Goal: Information Seeking & Learning: Learn about a topic

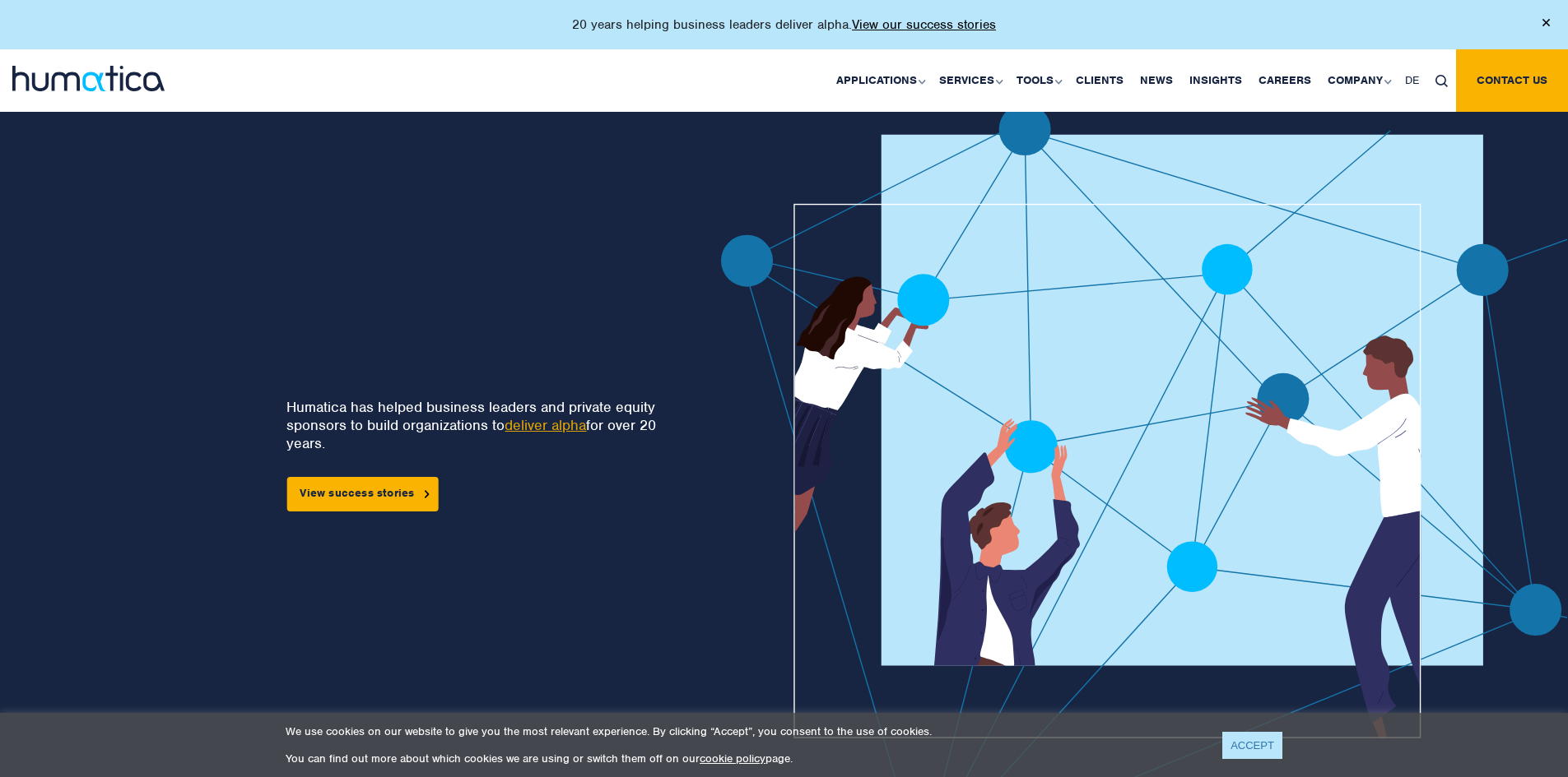
click at [1239, 734] on link "ACCEPT" at bounding box center [1252, 746] width 60 height 27
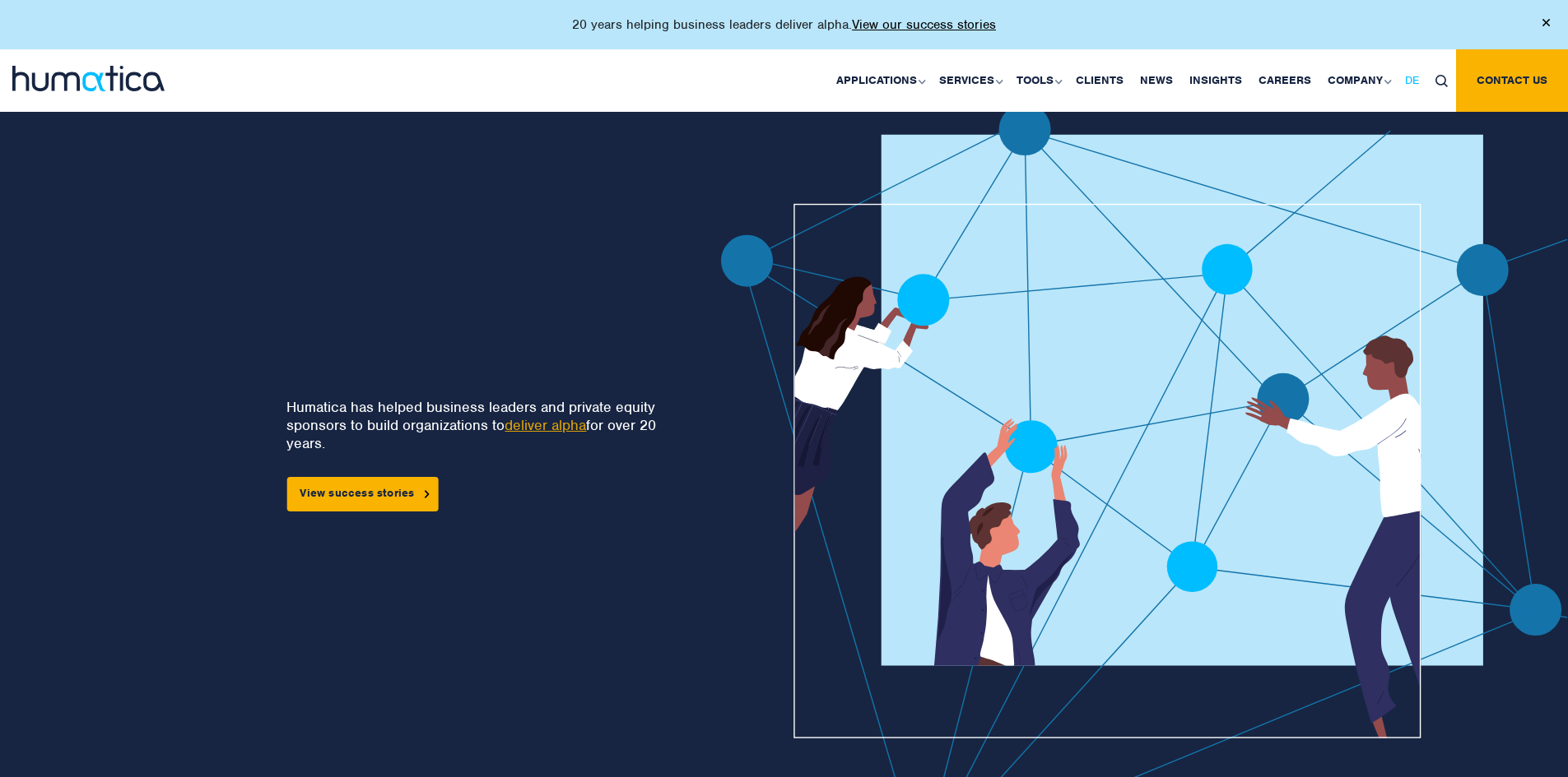
click at [1412, 84] on span "DE" at bounding box center [1412, 81] width 14 height 14
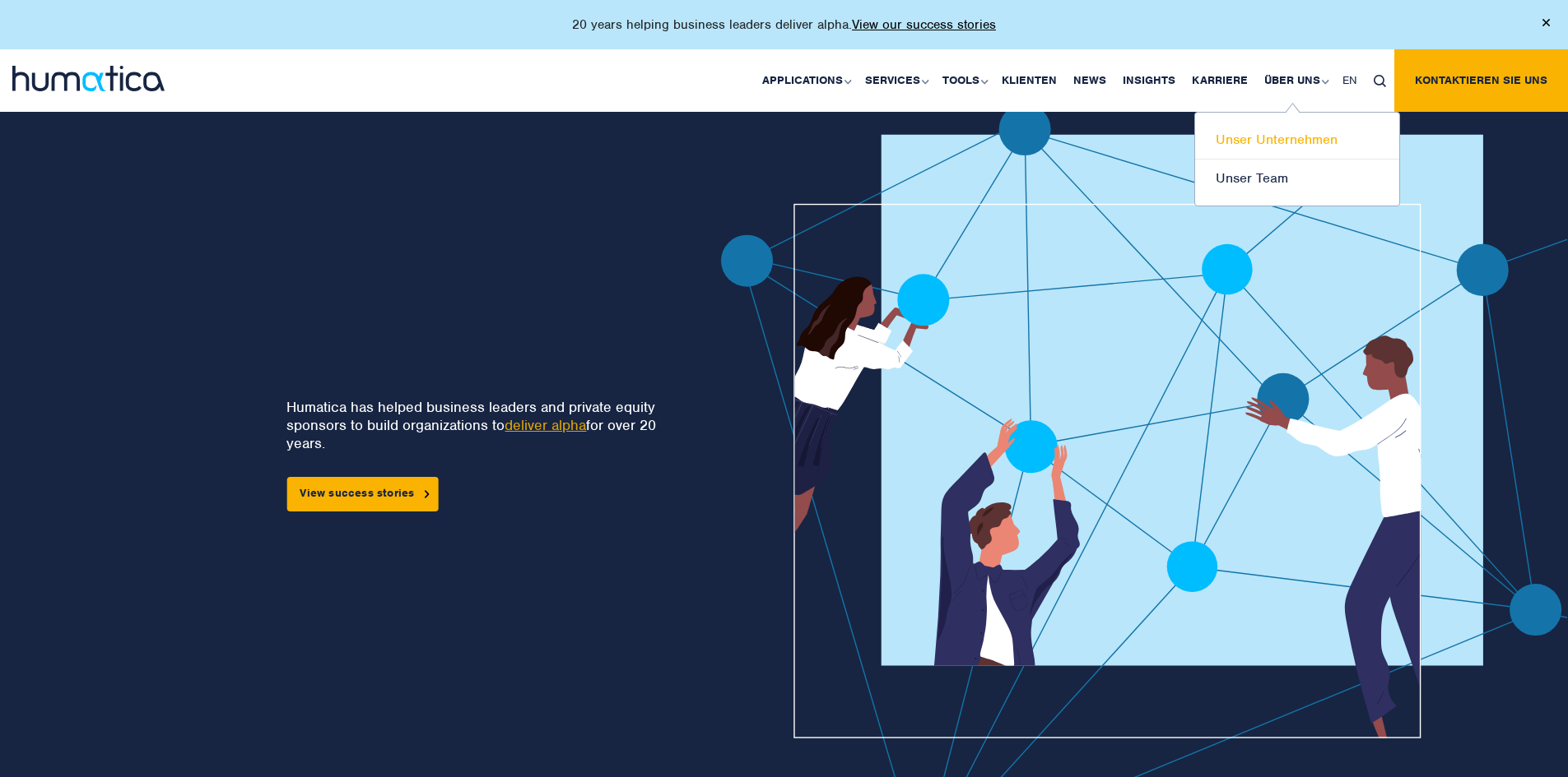
click at [1279, 132] on link "Unser Unternehmen" at bounding box center [1297, 140] width 204 height 38
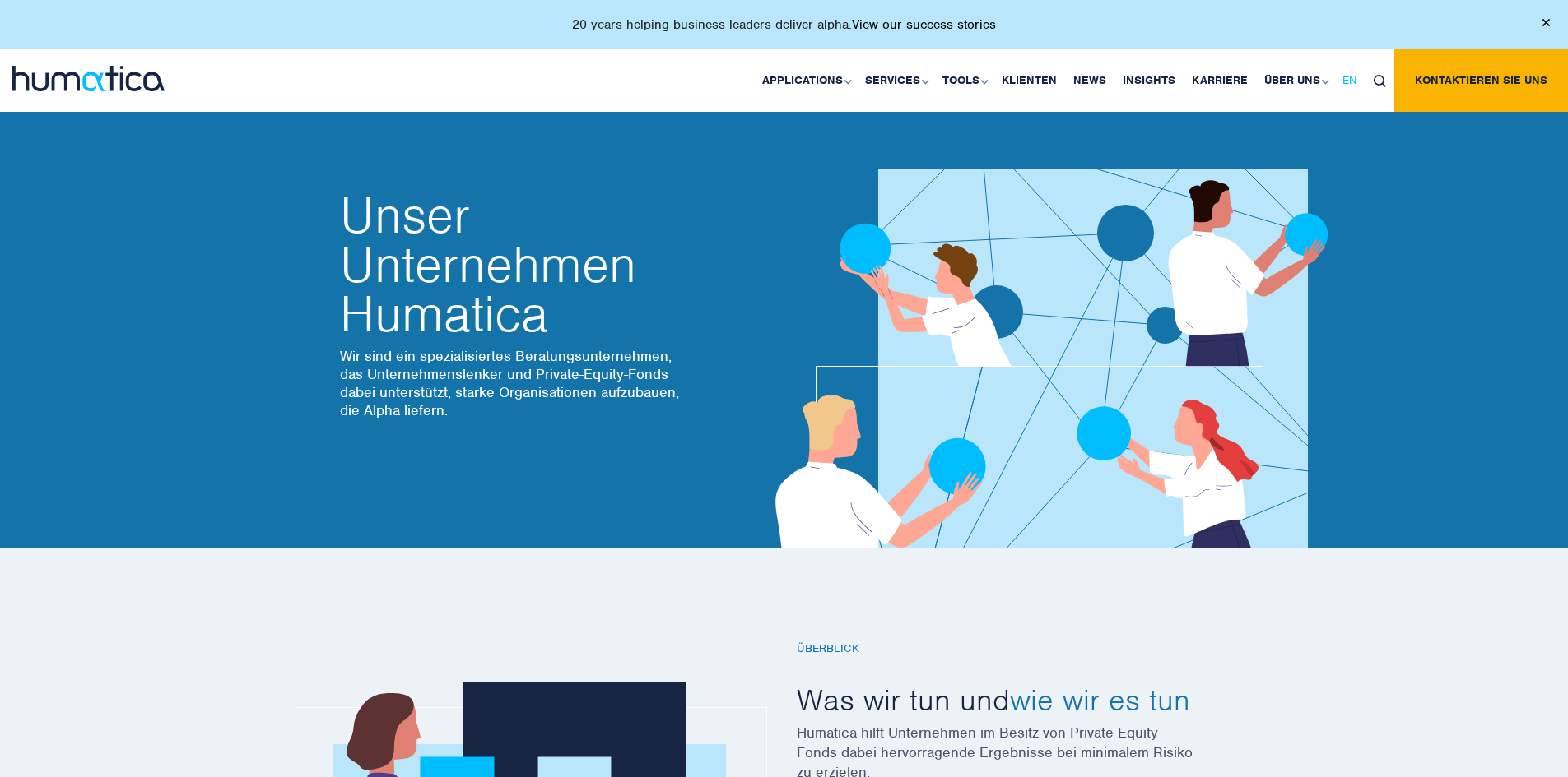
click at [1348, 75] on span "EN" at bounding box center [1350, 81] width 15 height 14
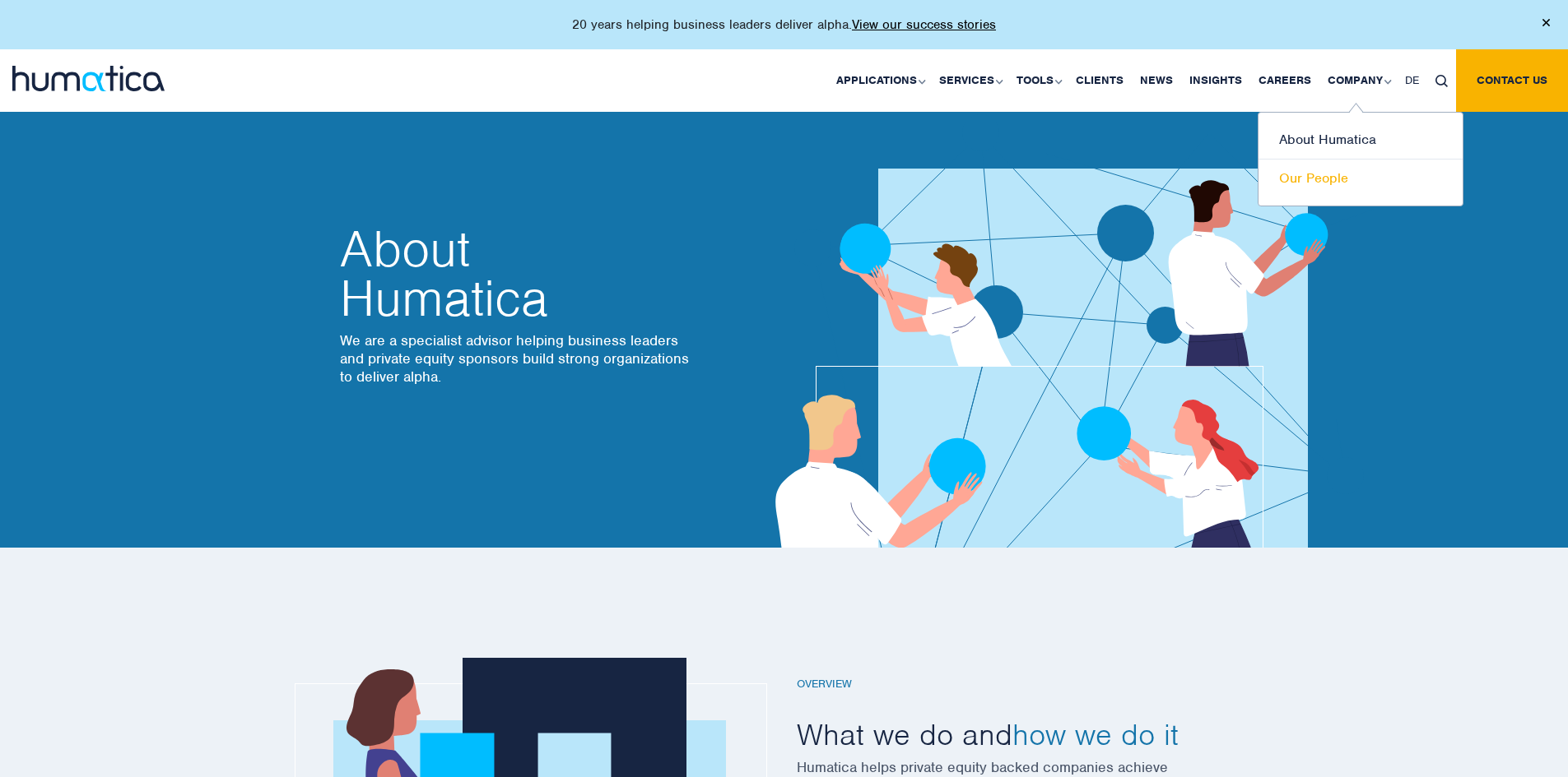
click at [1309, 186] on link "Our People" at bounding box center [1360, 178] width 204 height 38
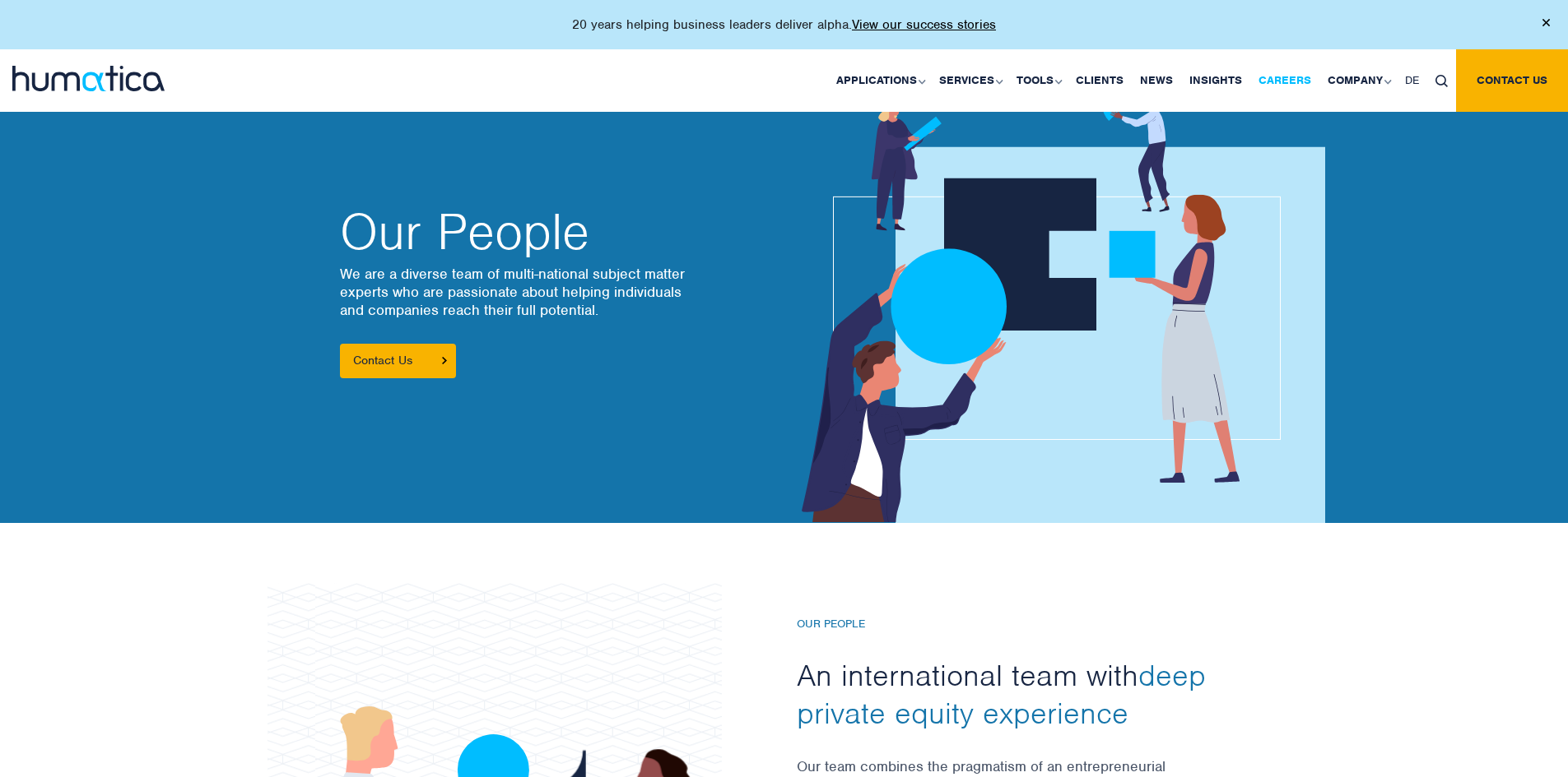
click at [1281, 88] on link "Careers" at bounding box center [1284, 81] width 69 height 63
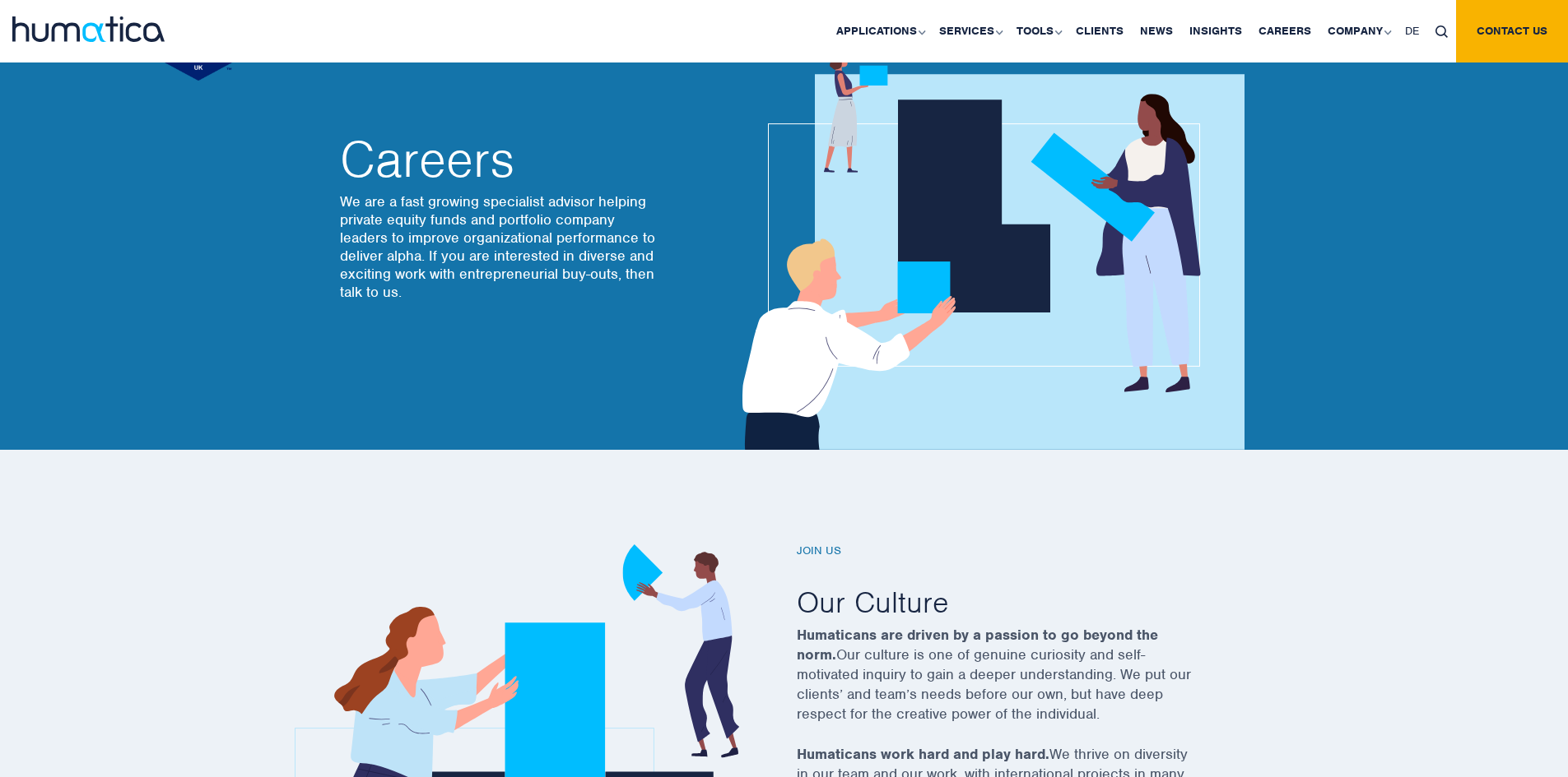
scroll to position [82, 0]
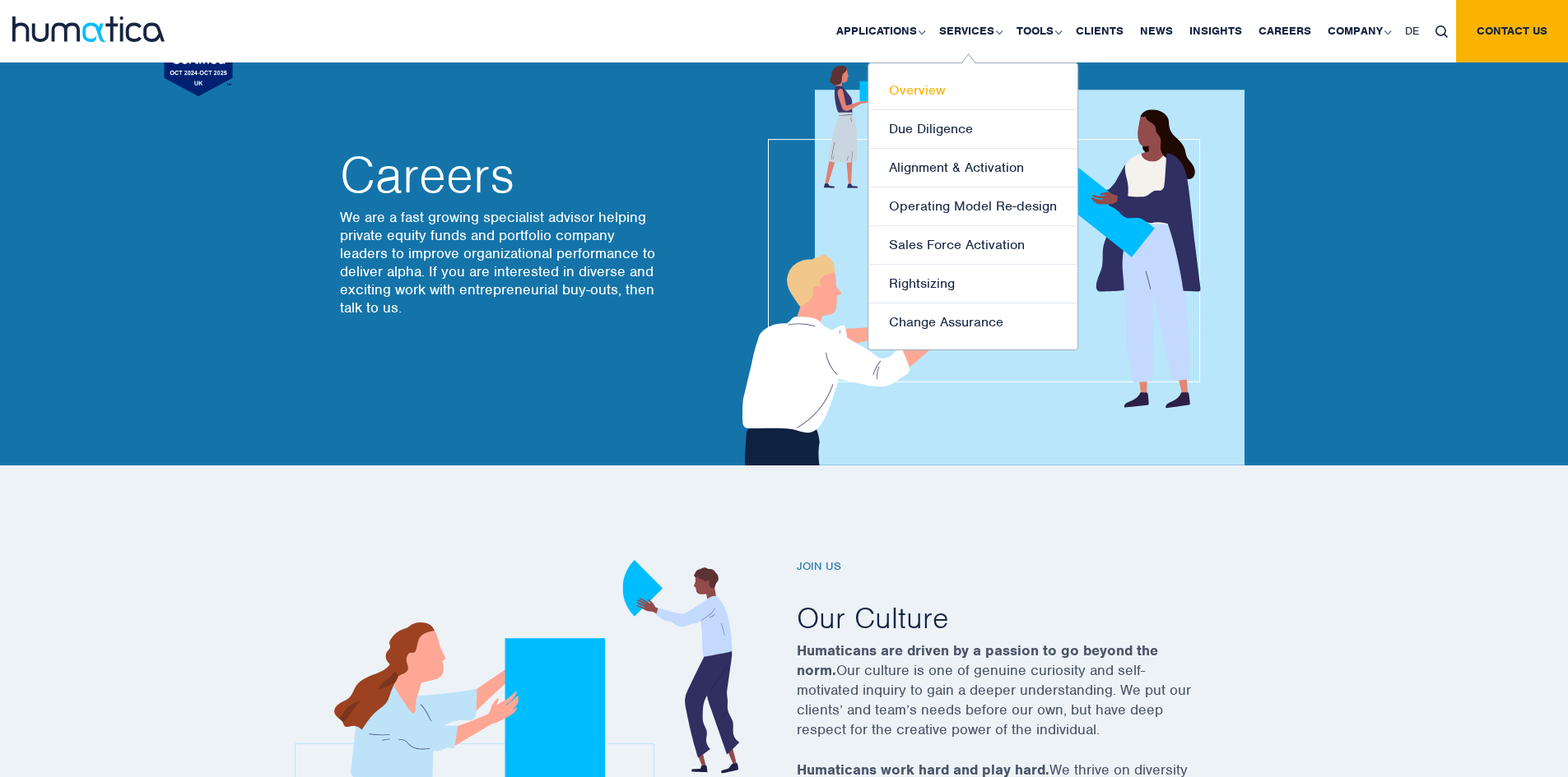
click at [938, 101] on link "Overview" at bounding box center [973, 90] width 209 height 38
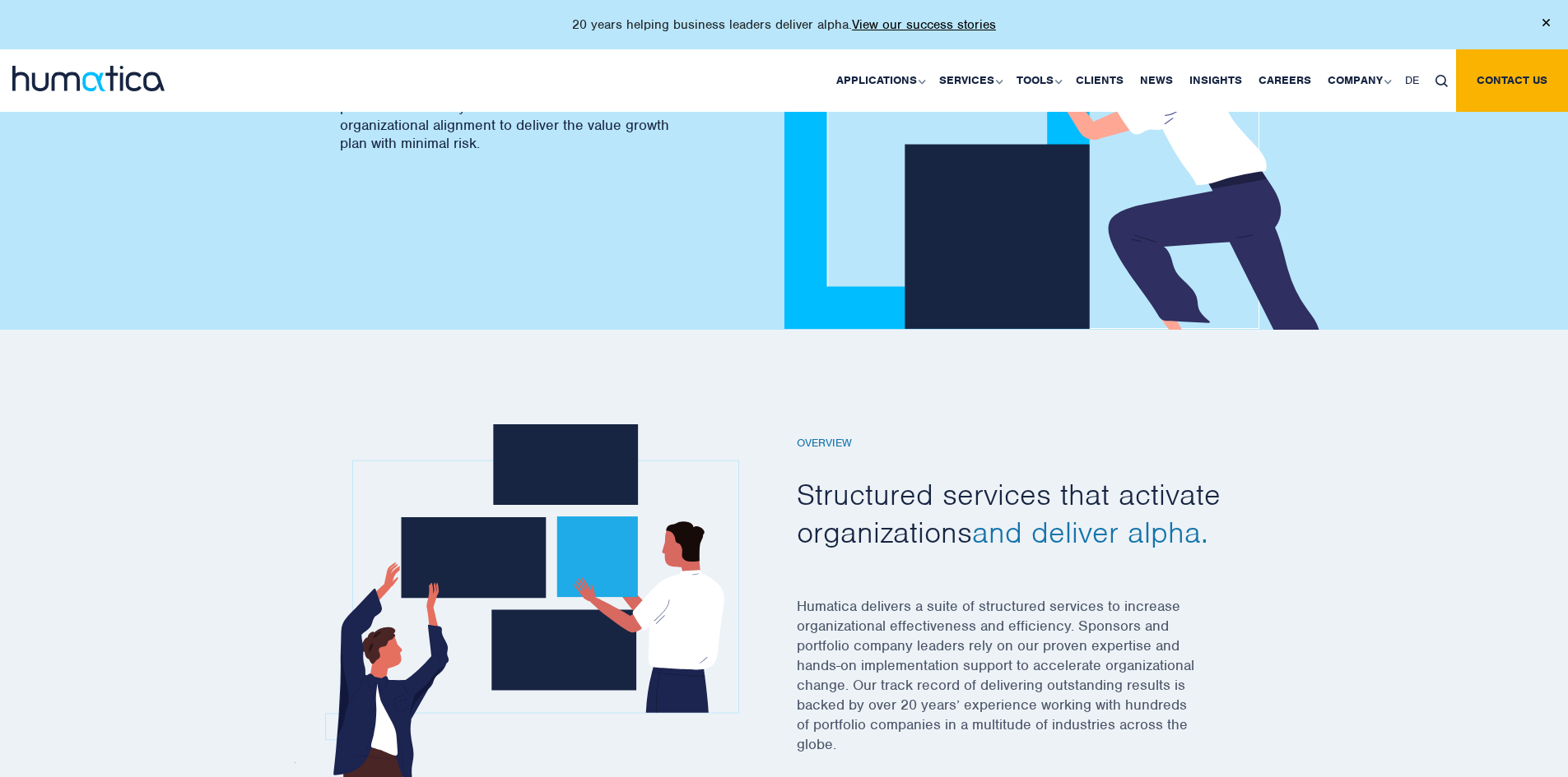
scroll to position [165, 0]
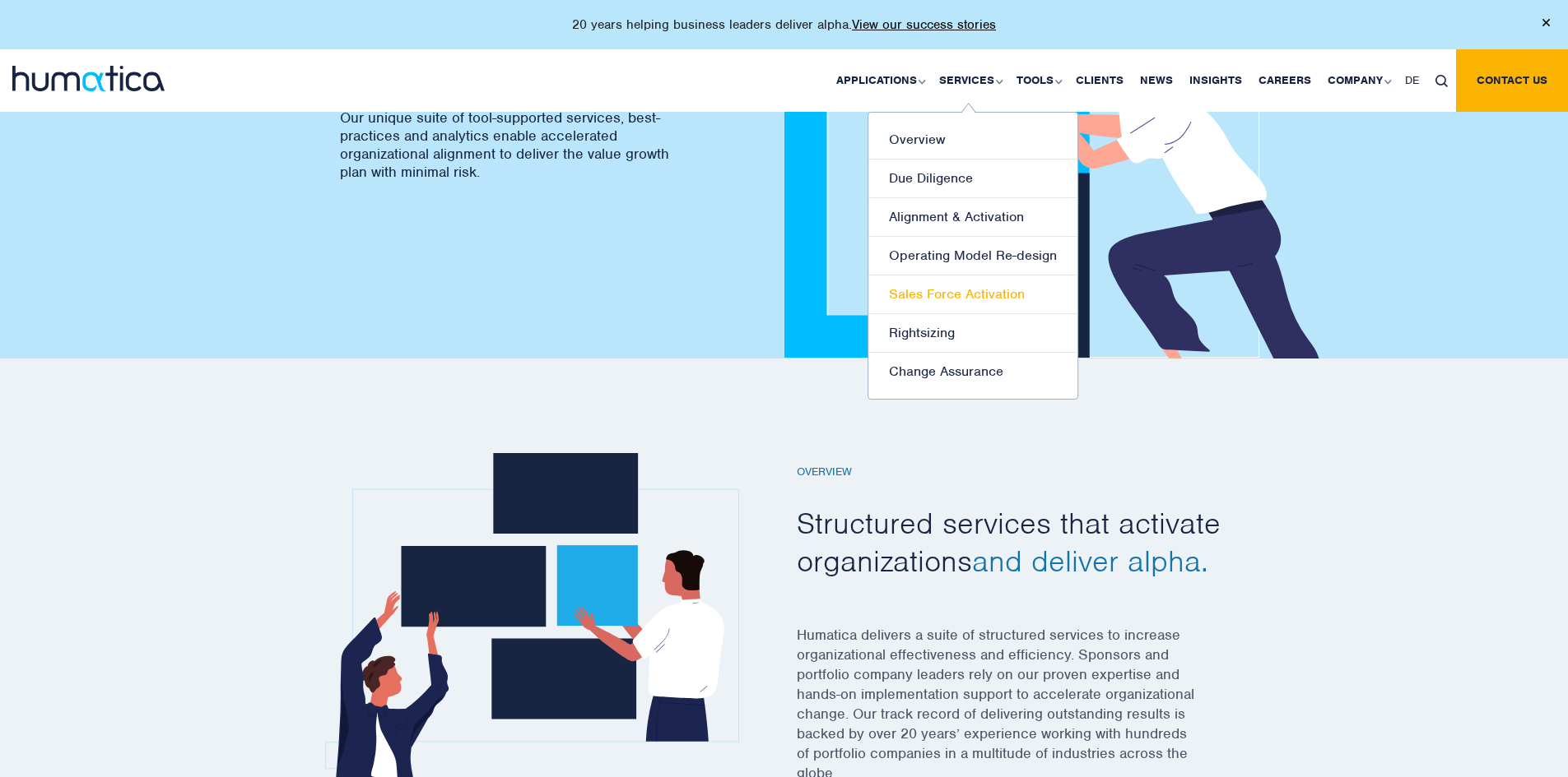
click at [913, 307] on link "Sales Force Activation" at bounding box center [973, 295] width 209 height 38
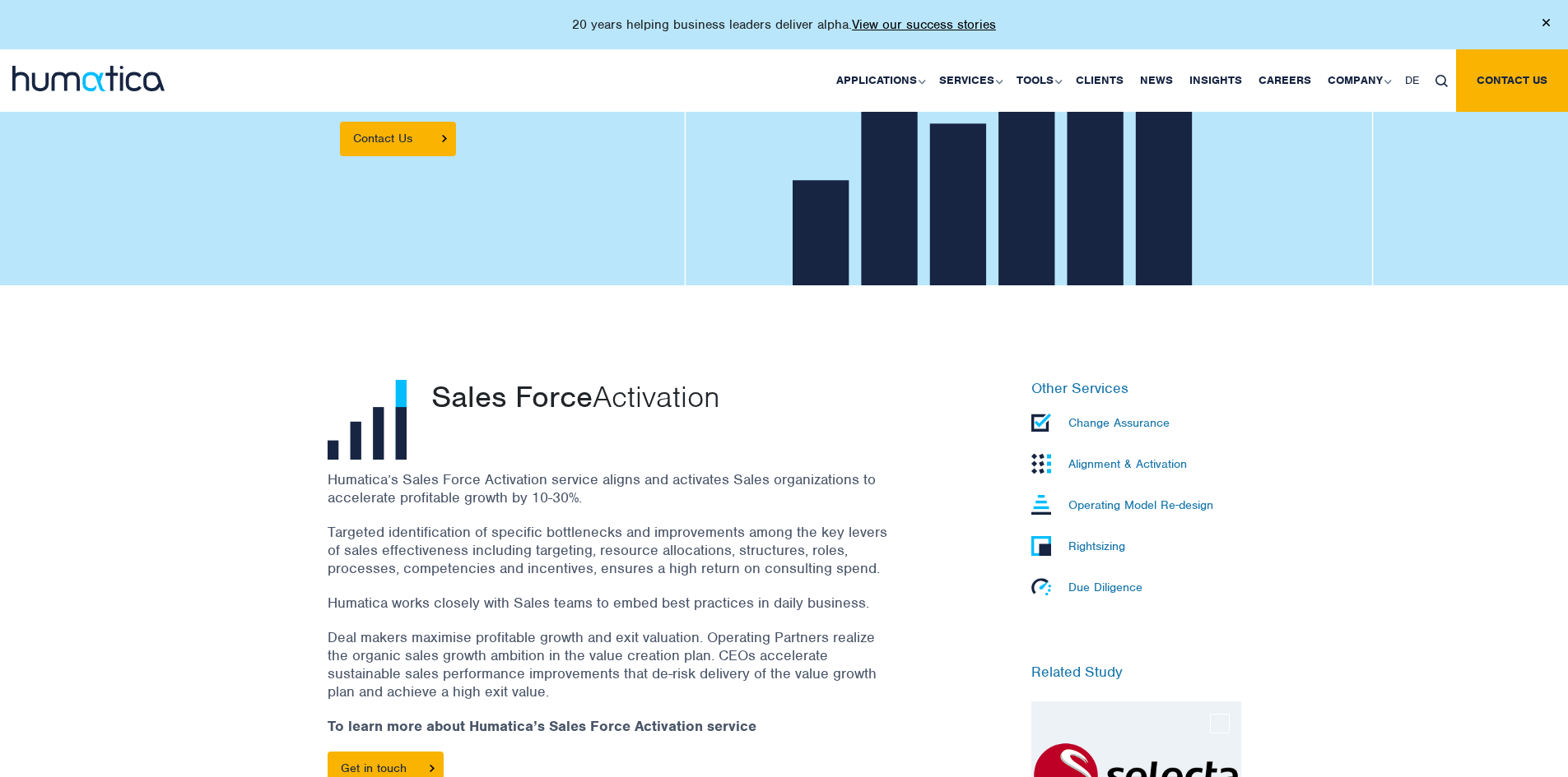
scroll to position [576, 0]
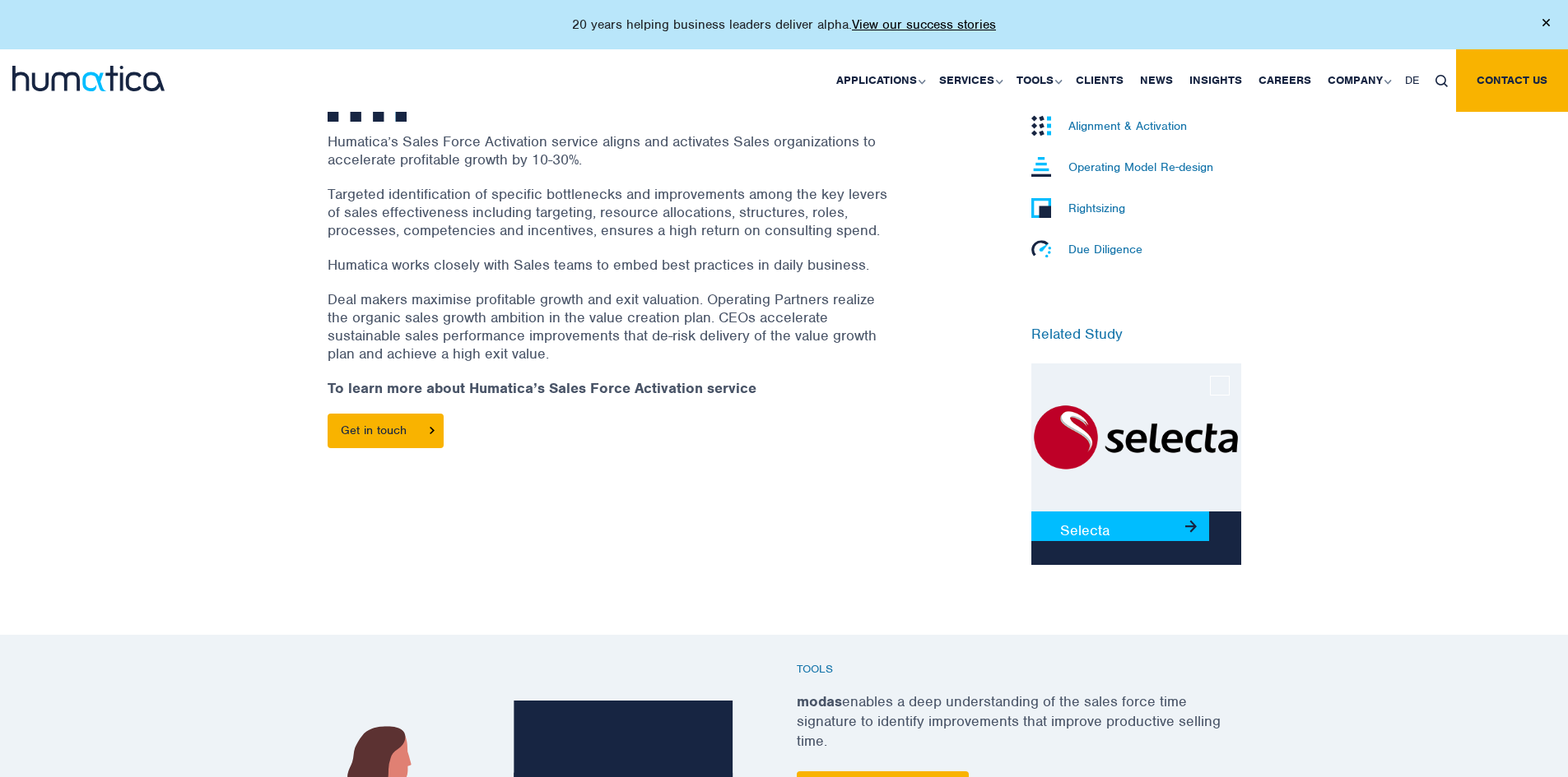
click at [1092, 252] on p "Due Diligence" at bounding box center [1105, 249] width 74 height 15
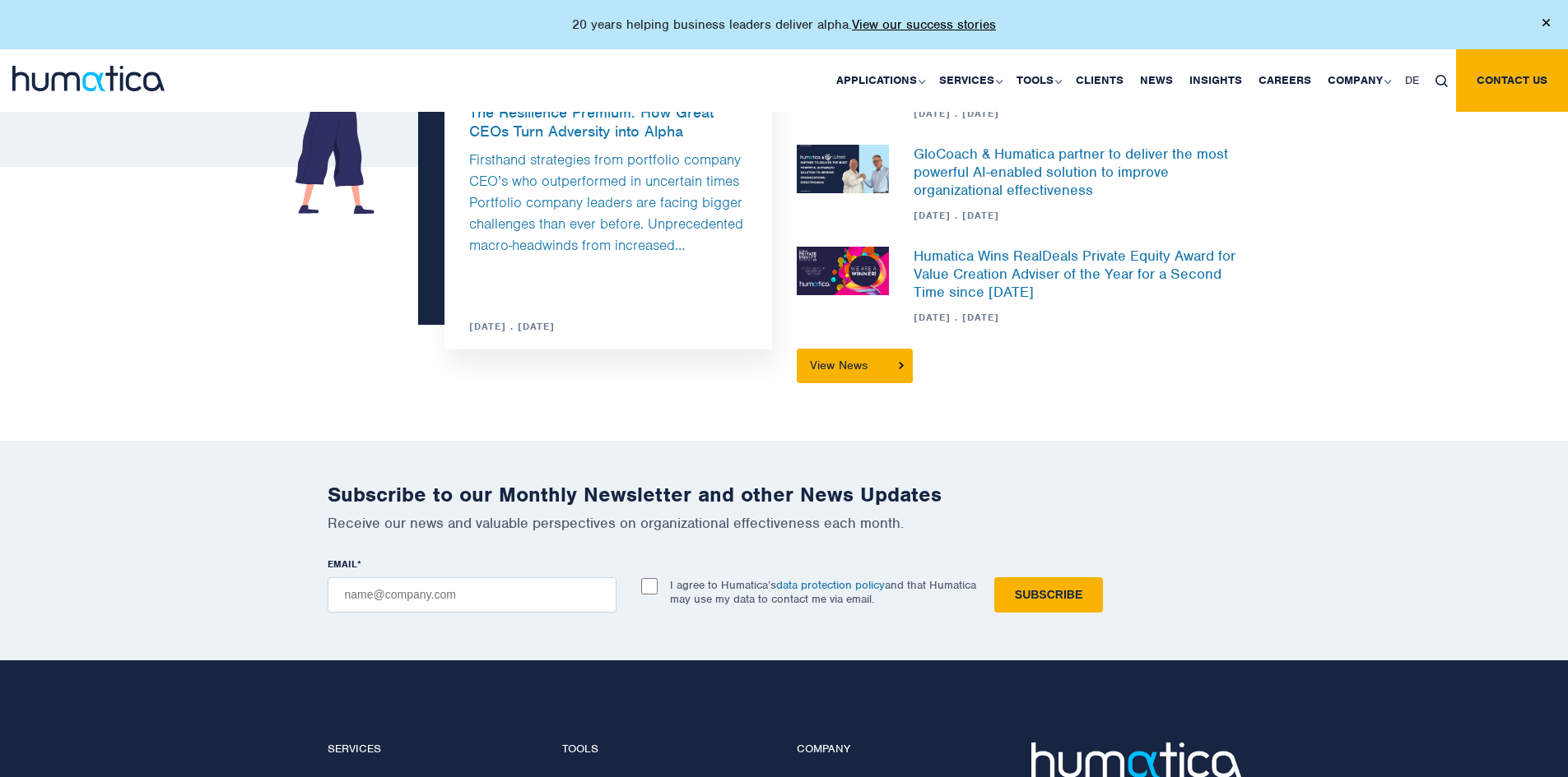
click at [490, 593] on input "EMAIL *" at bounding box center [472, 595] width 289 height 36
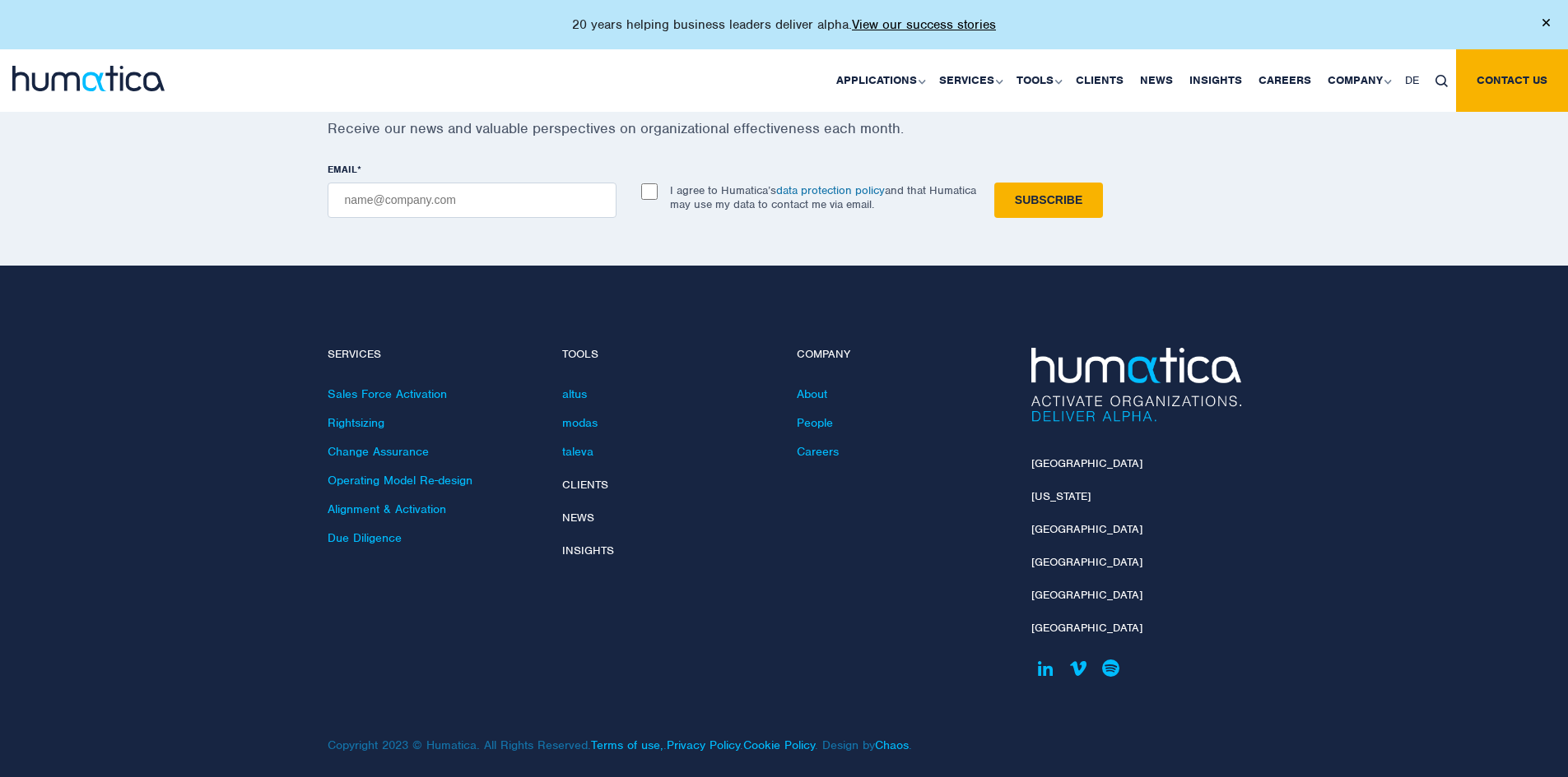
scroll to position [1777, 0]
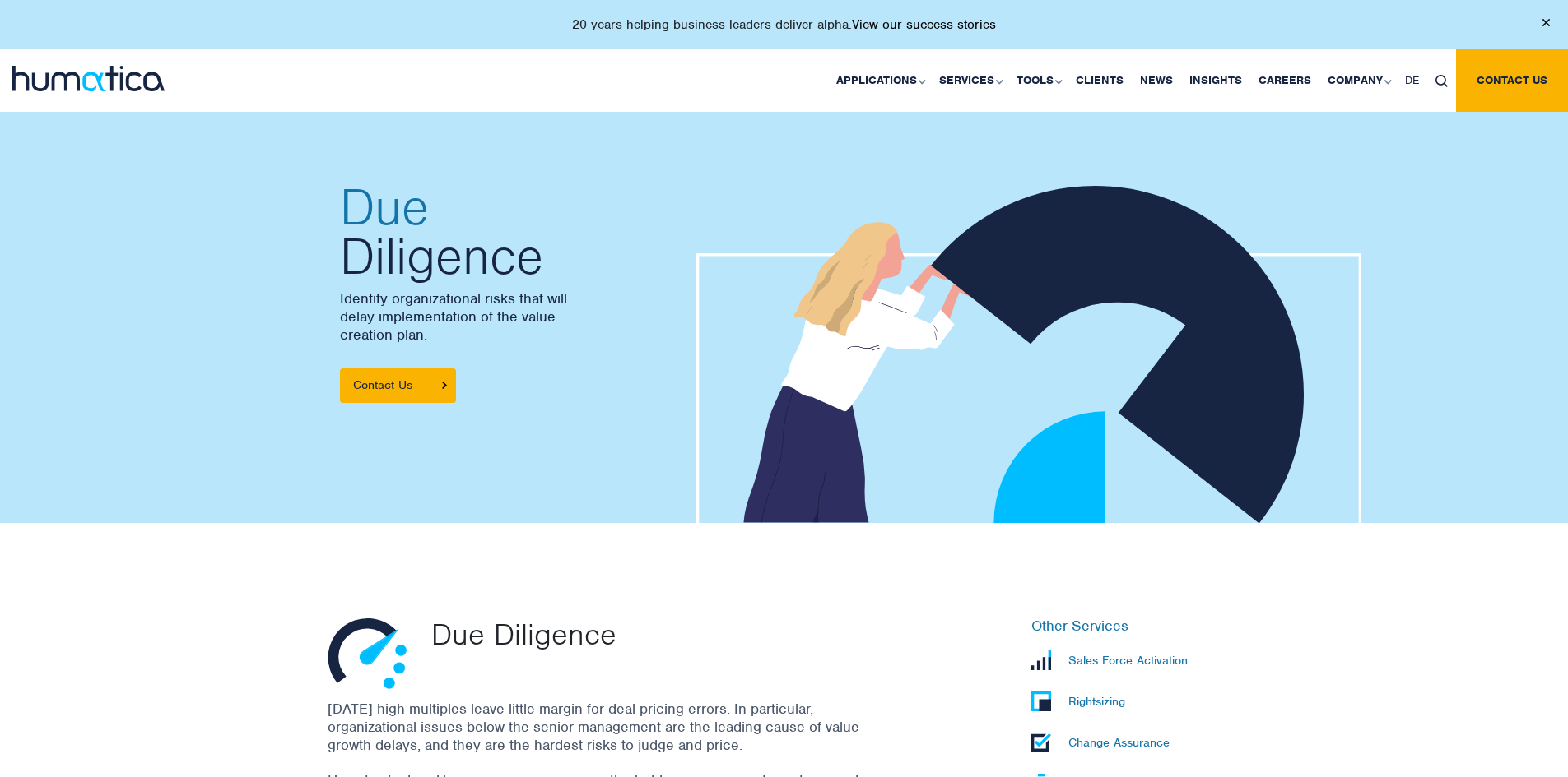
scroll to position [1777, 0]
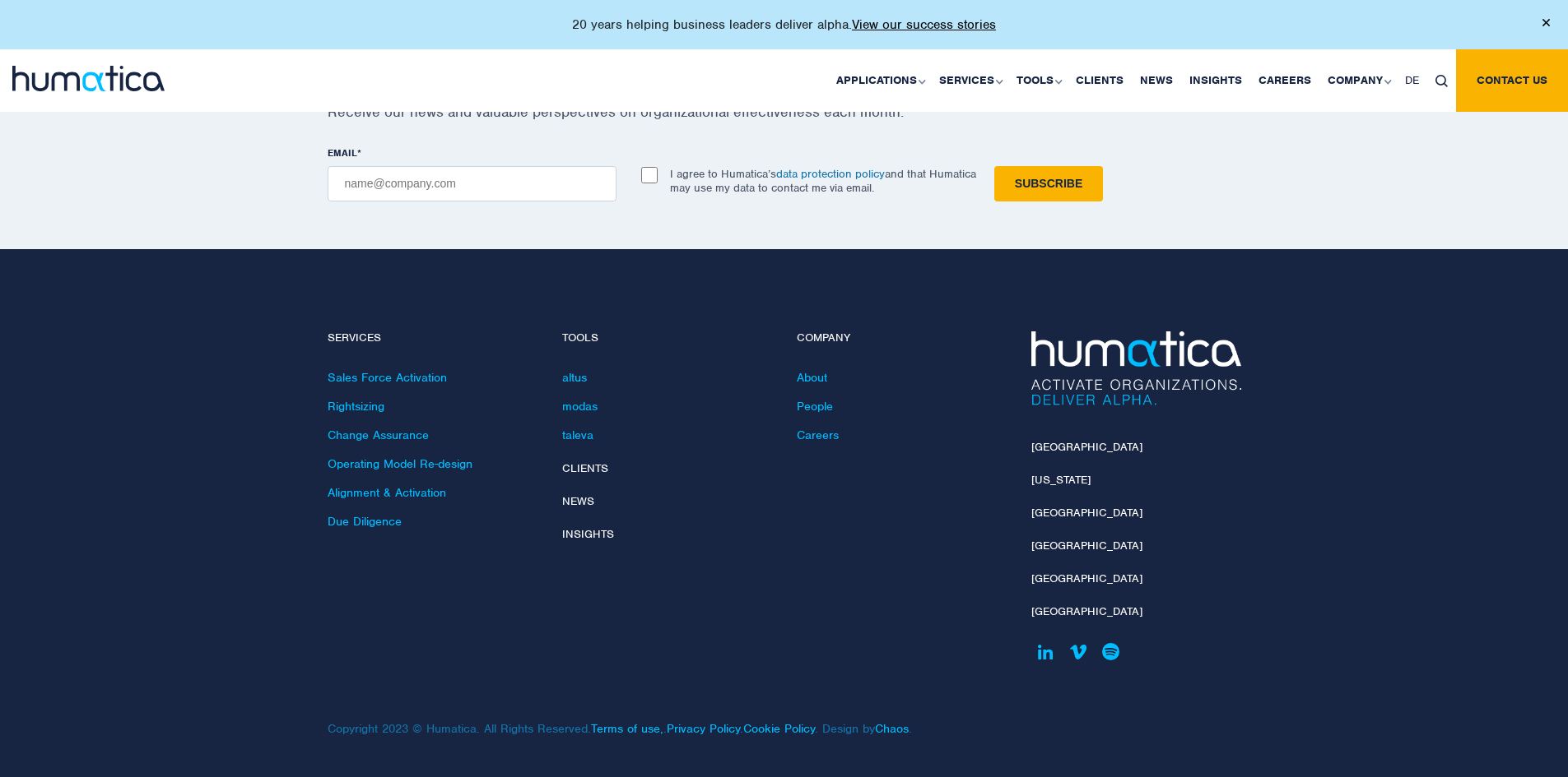
click at [79, 94] on div at bounding box center [131, 81] width 261 height 63
click at [83, 90] on img at bounding box center [89, 79] width 152 height 25
